Goal: Navigation & Orientation: Find specific page/section

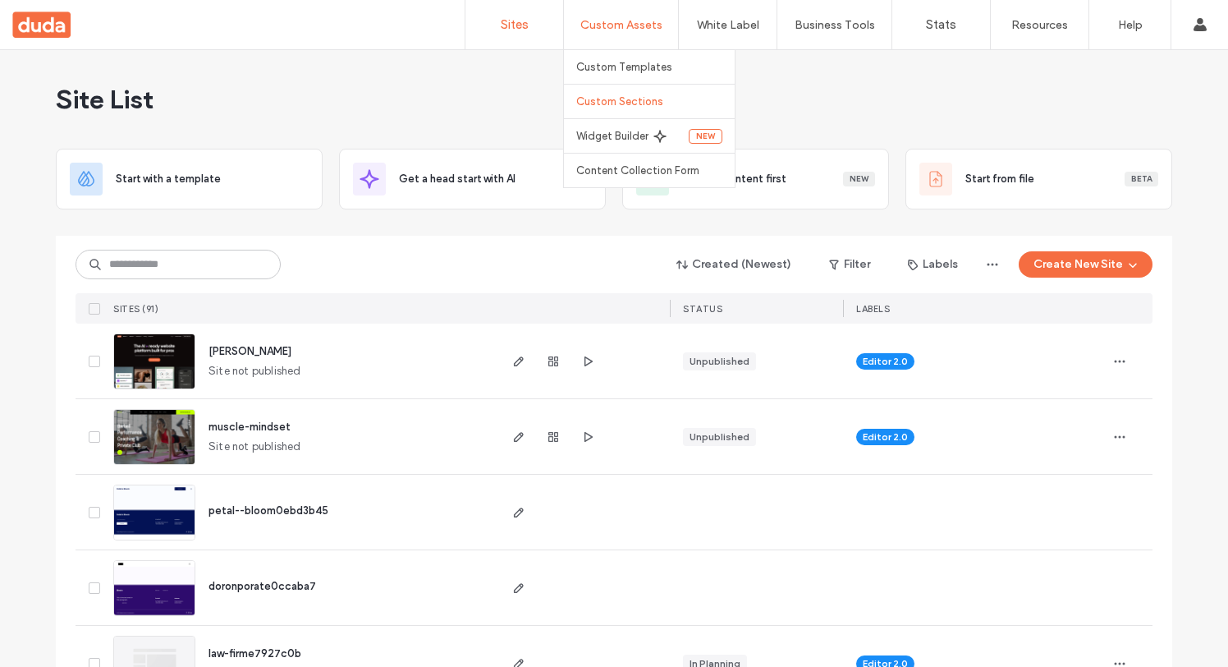
click at [636, 94] on link "Custom Sections" at bounding box center [655, 102] width 158 height 34
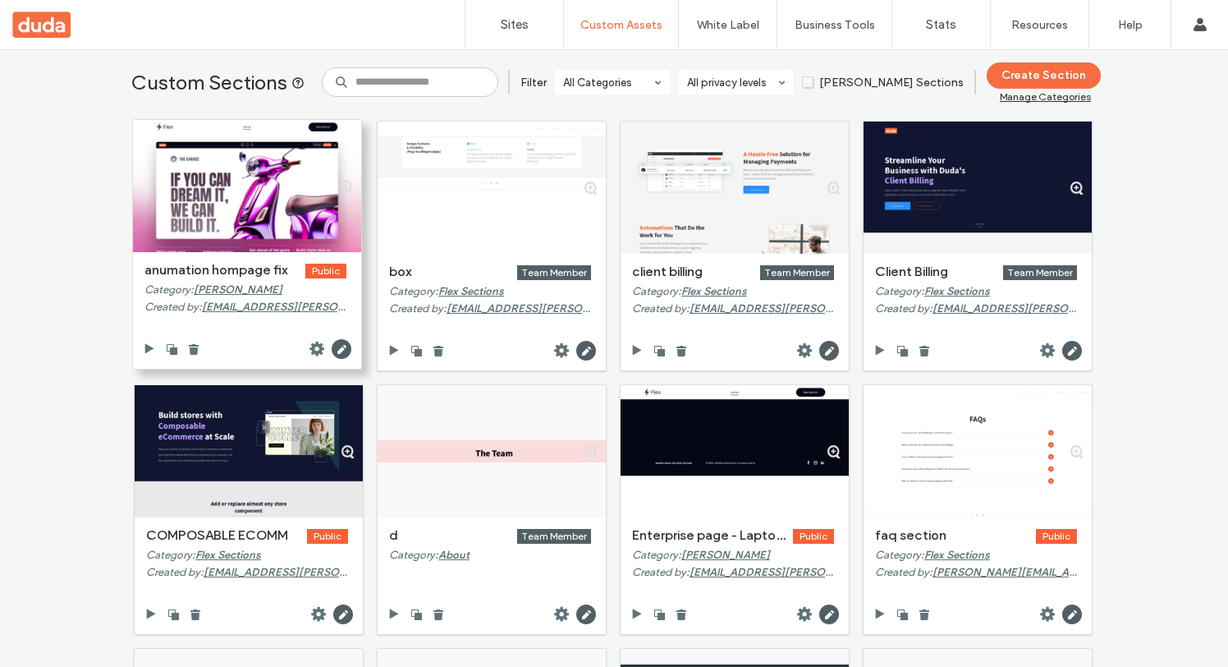
click at [245, 162] on div at bounding box center [247, 186] width 228 height 132
click at [284, 193] on div at bounding box center [247, 186] width 228 height 132
click at [336, 354] on use at bounding box center [342, 349] width 20 height 20
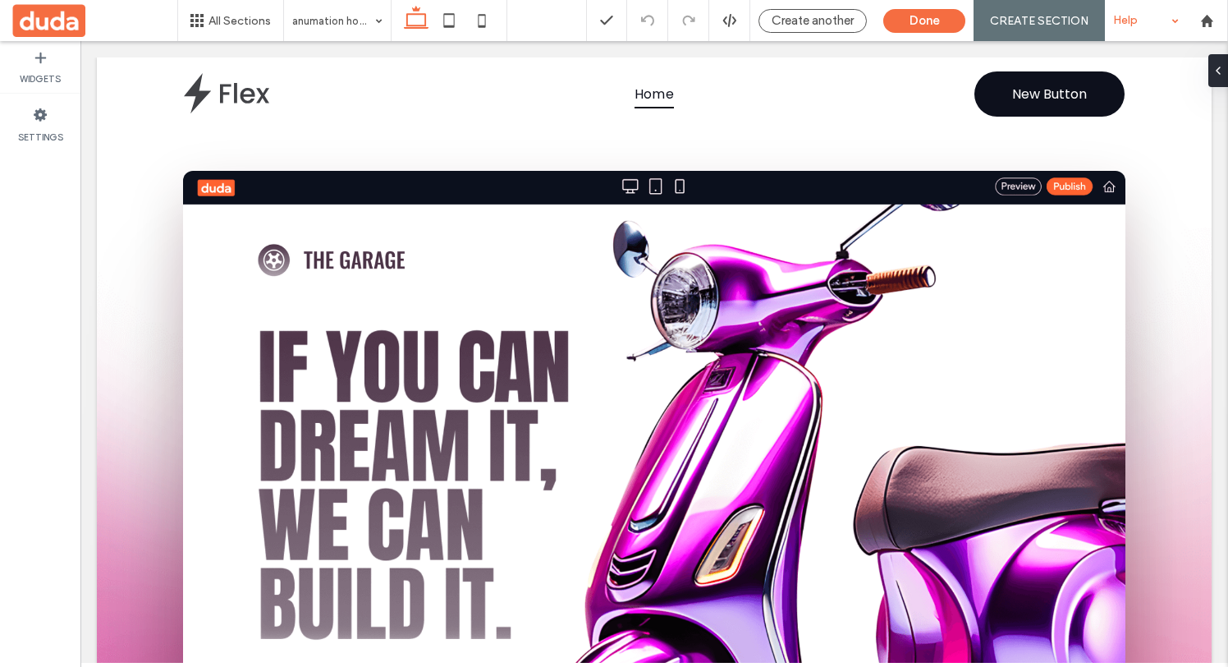
click at [1123, 30] on div "Help" at bounding box center [1146, 20] width 82 height 41
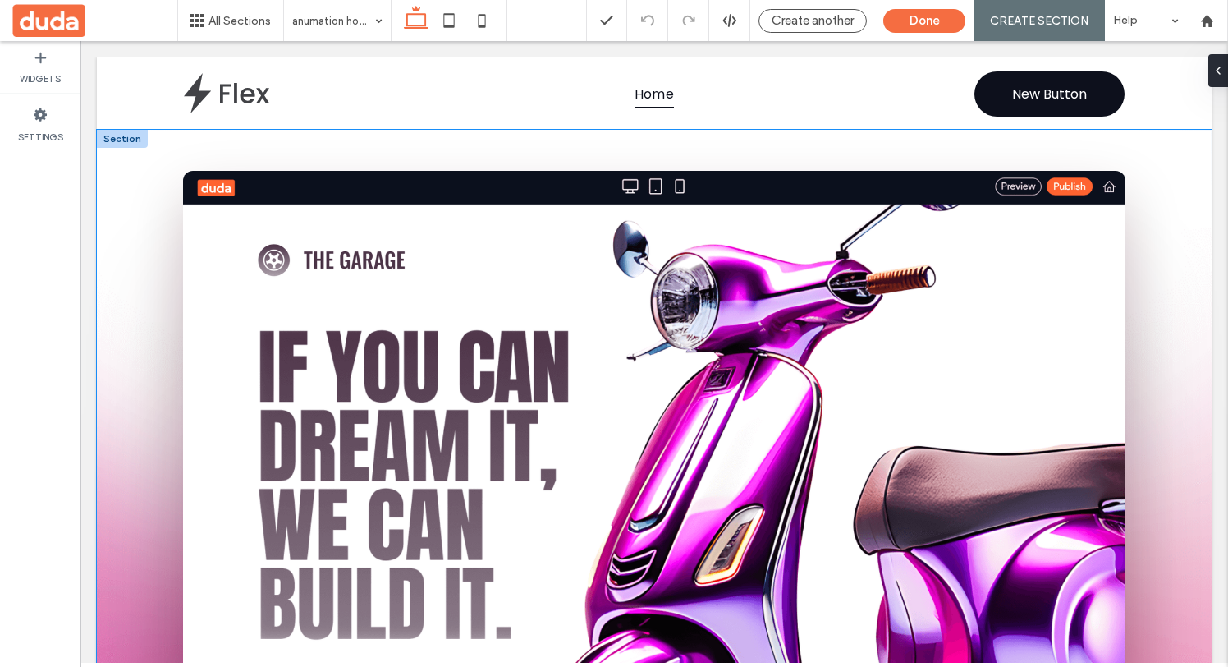
click at [862, 211] on video at bounding box center [654, 422] width 942 height 502
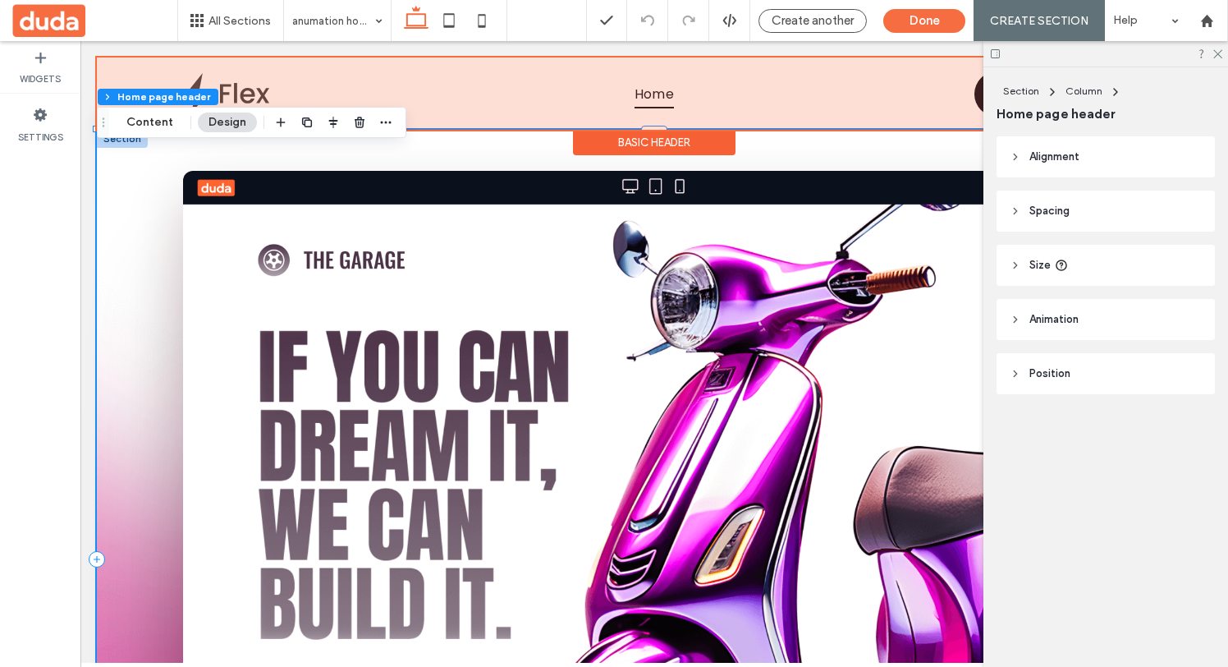
click at [650, 102] on div at bounding box center [654, 93] width 1115 height 72
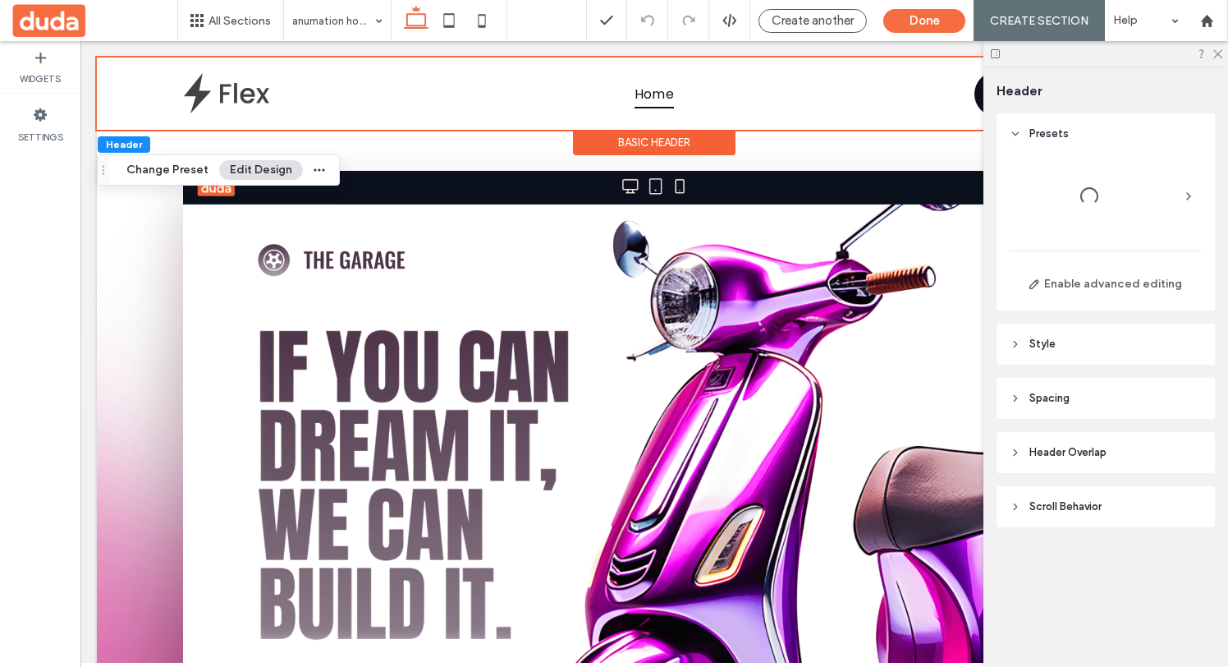
click at [1220, 60] on div at bounding box center [1106, 53] width 245 height 25
click at [1217, 56] on icon at bounding box center [1217, 53] width 11 height 11
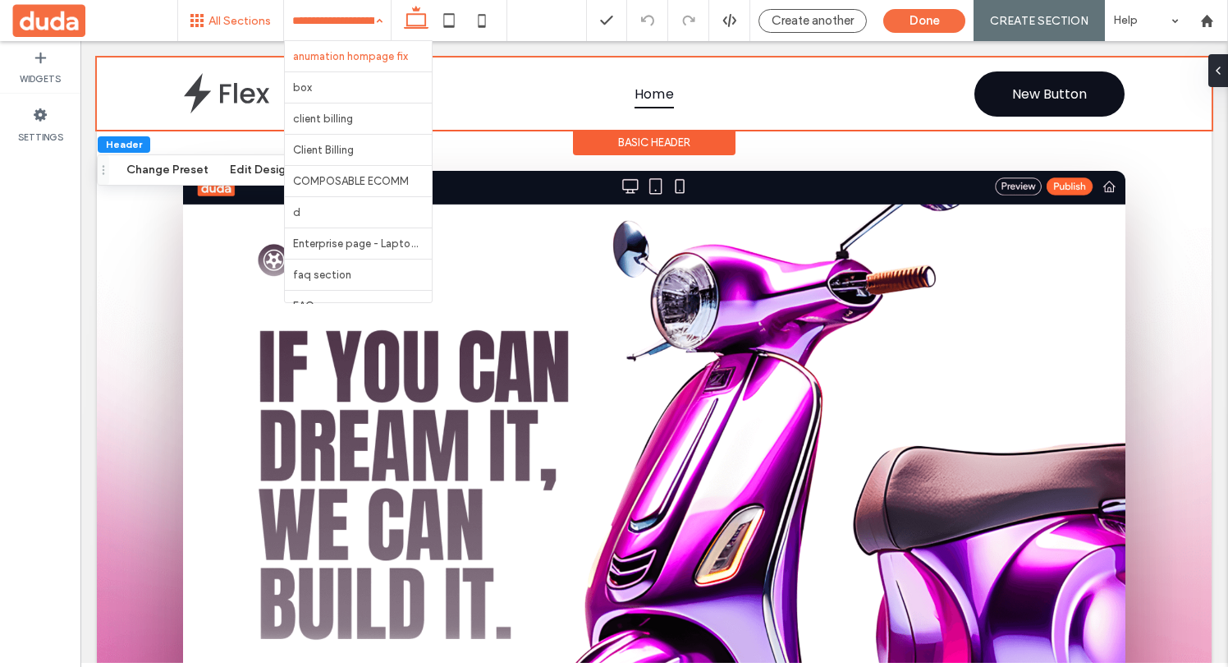
click at [236, 19] on span "All Sections" at bounding box center [240, 21] width 62 height 14
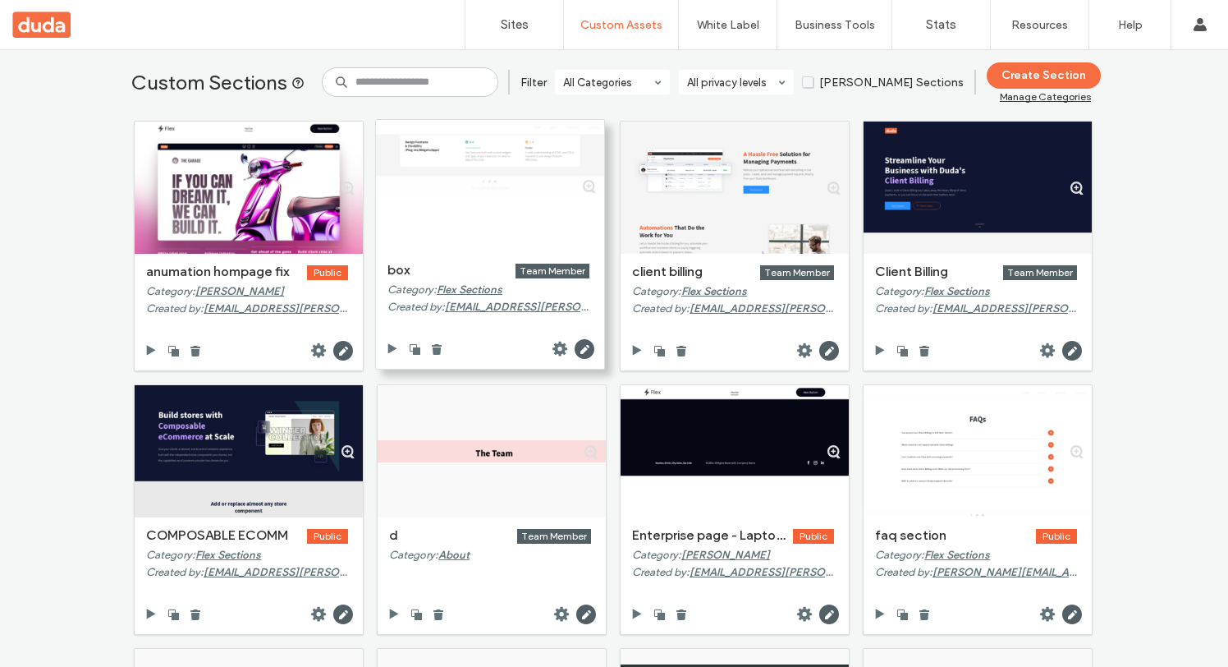
click at [485, 222] on div at bounding box center [490, 186] width 228 height 132
click at [576, 346] on use at bounding box center [585, 349] width 20 height 20
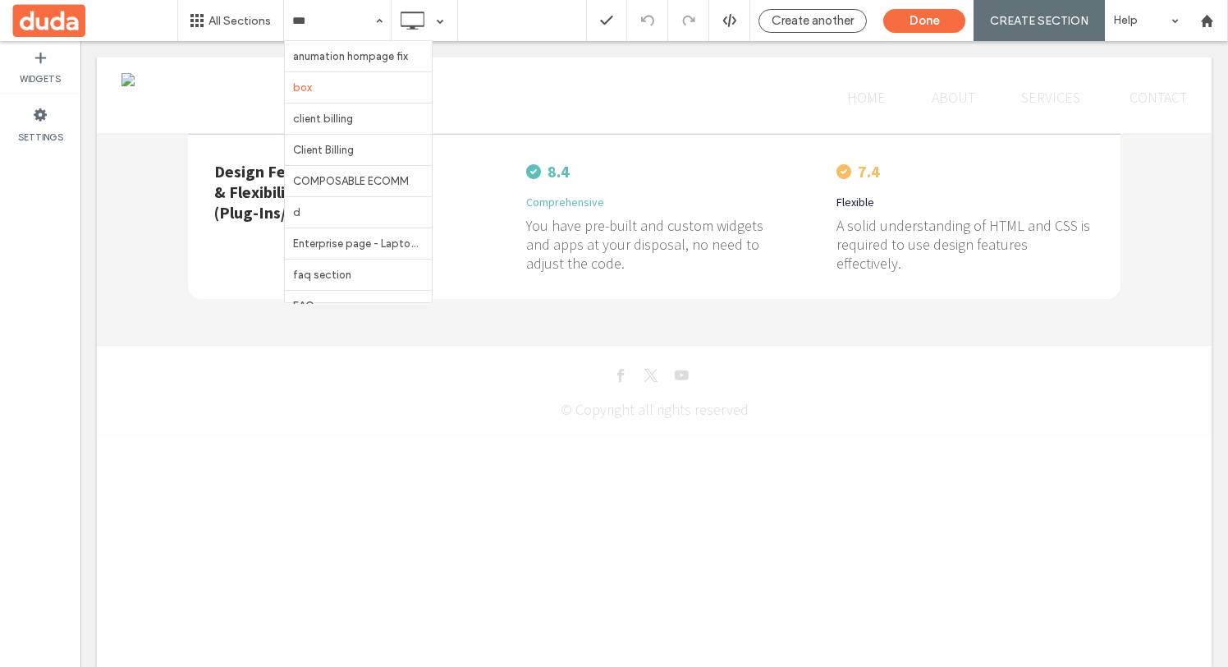
click at [42, 258] on div "Widgets Settings" at bounding box center [40, 354] width 80 height 626
